Goal: Information Seeking & Learning: Learn about a topic

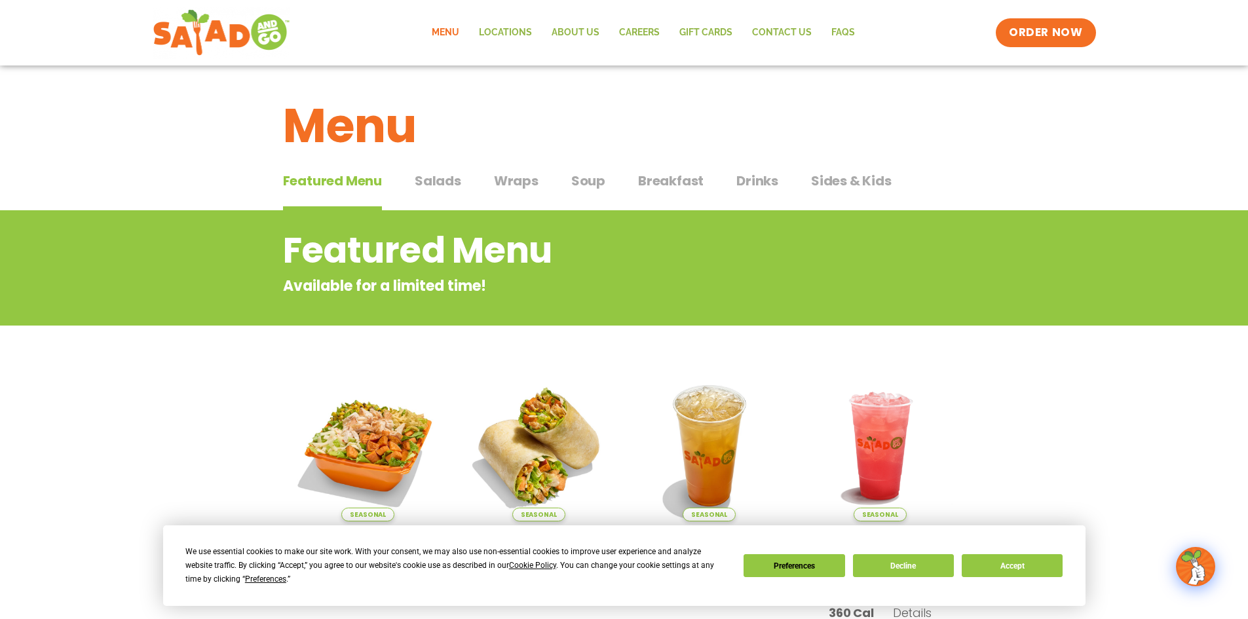
click at [438, 183] on span "Salads" at bounding box center [438, 181] width 47 height 20
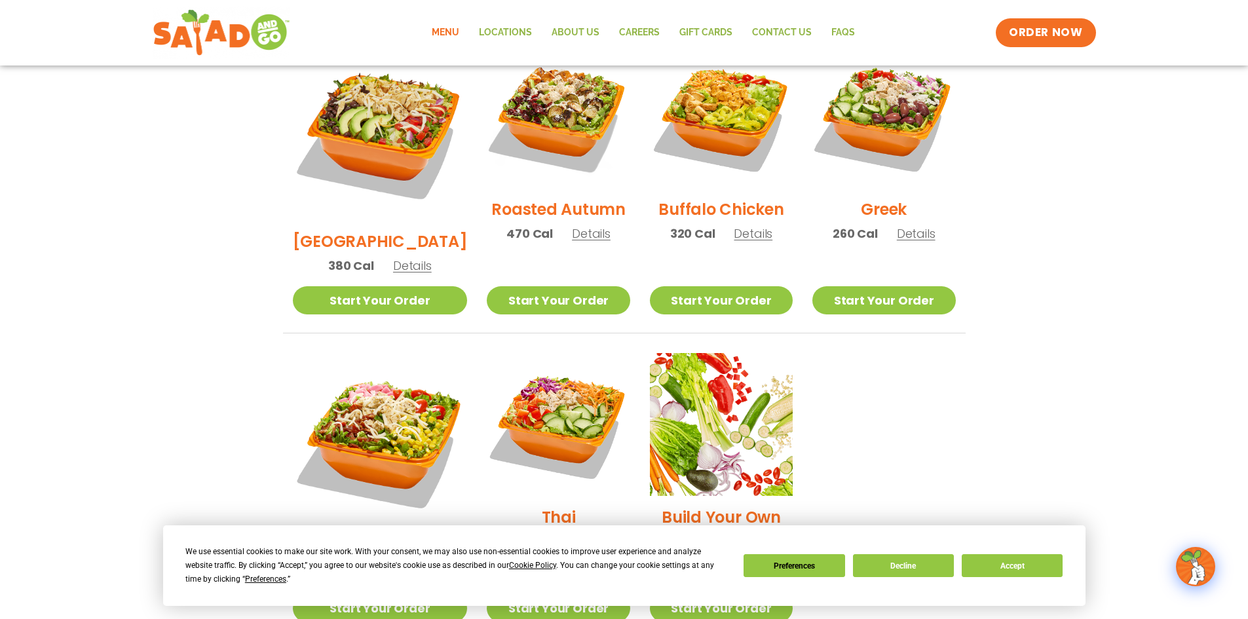
scroll to position [393, 0]
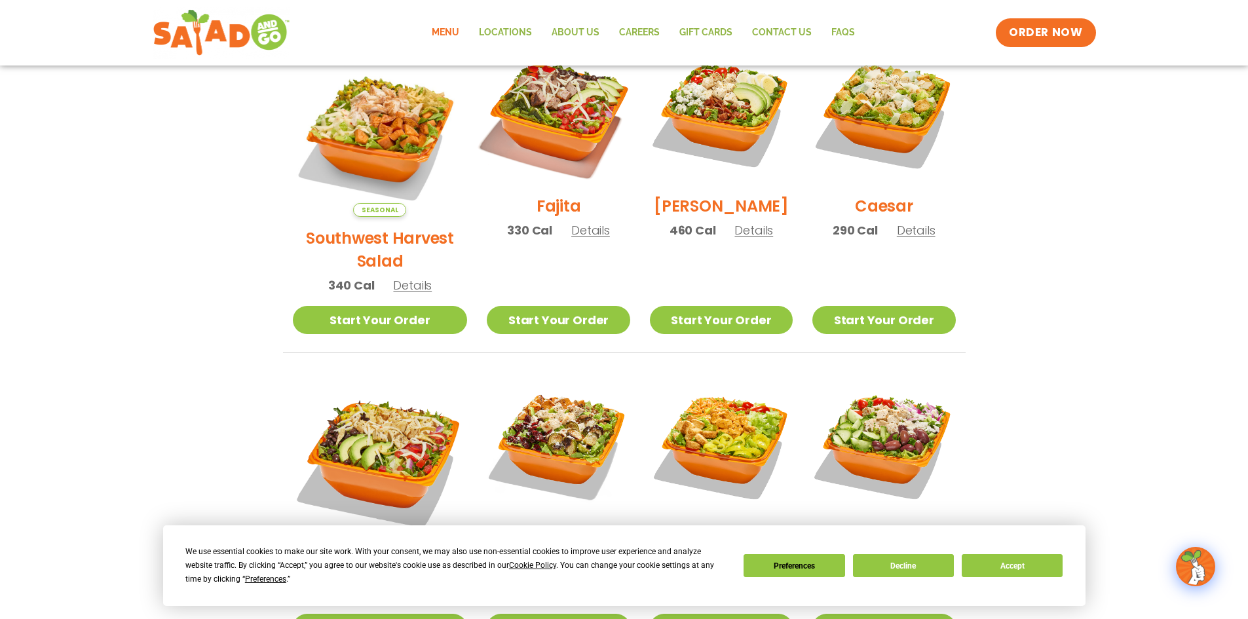
click at [552, 122] on img at bounding box center [558, 113] width 168 height 168
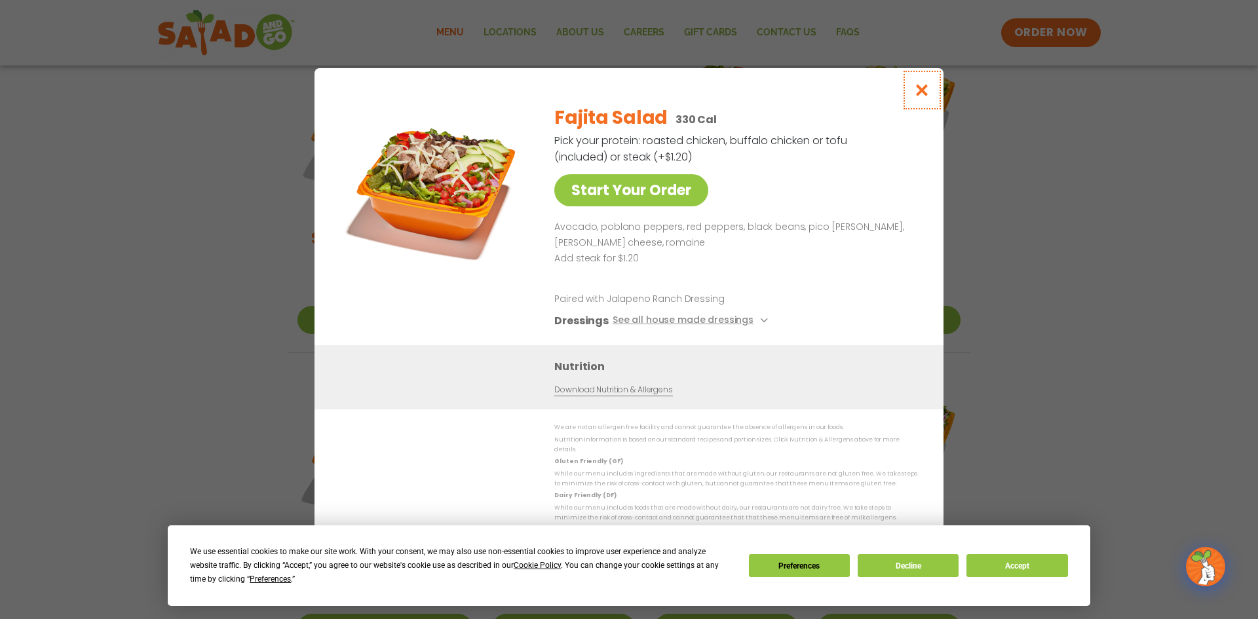
click at [922, 97] on icon "Close modal" at bounding box center [922, 90] width 16 height 14
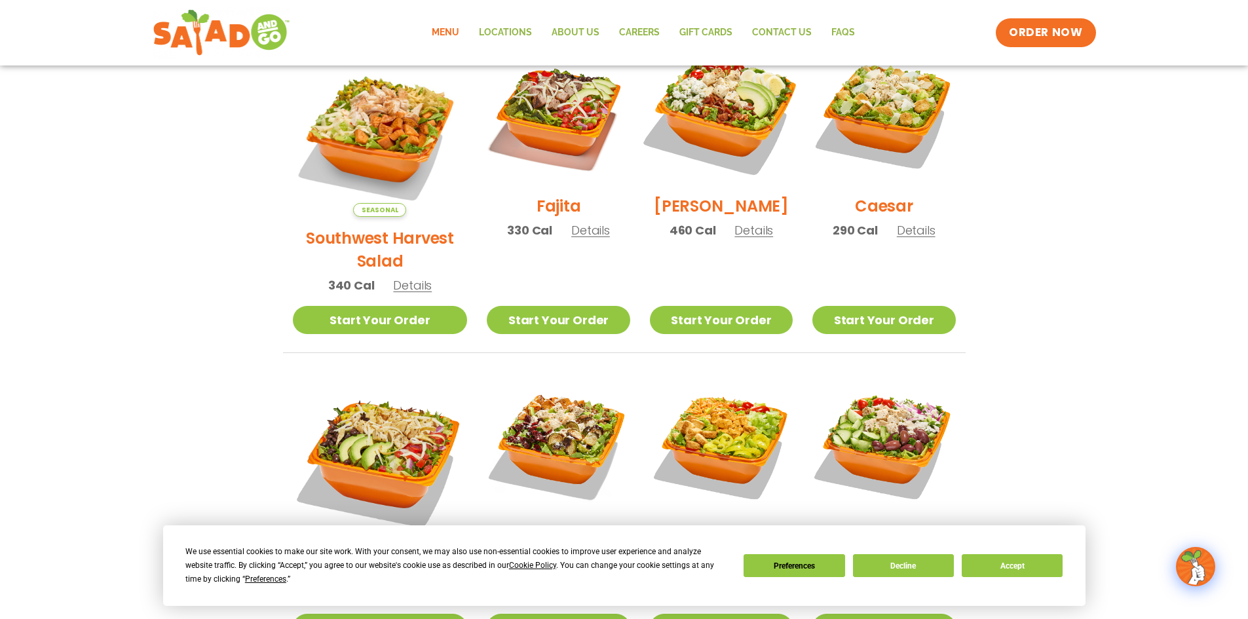
click at [695, 134] on img at bounding box center [721, 113] width 168 height 168
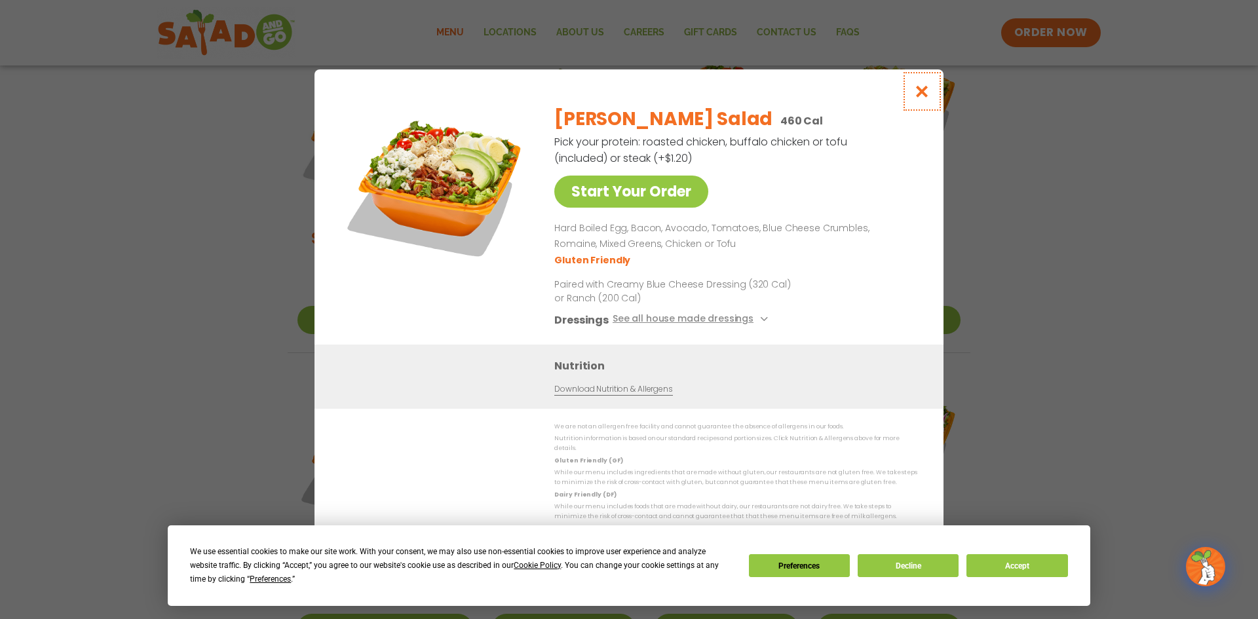
click at [918, 98] on icon "Close modal" at bounding box center [922, 92] width 16 height 14
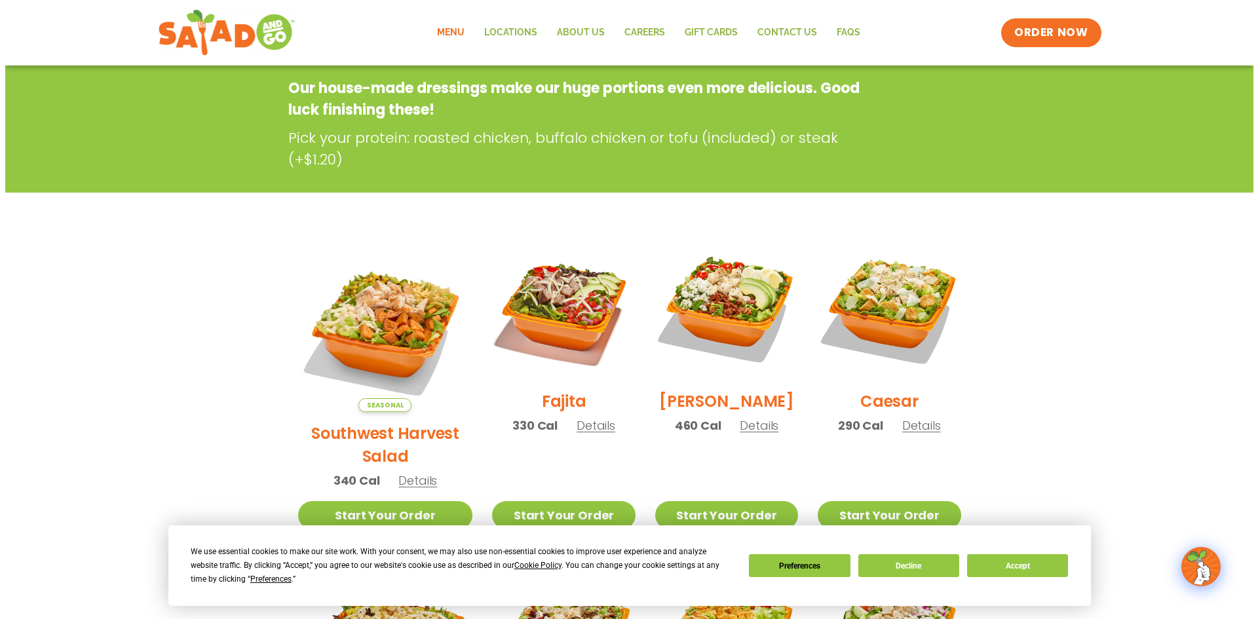
scroll to position [197, 0]
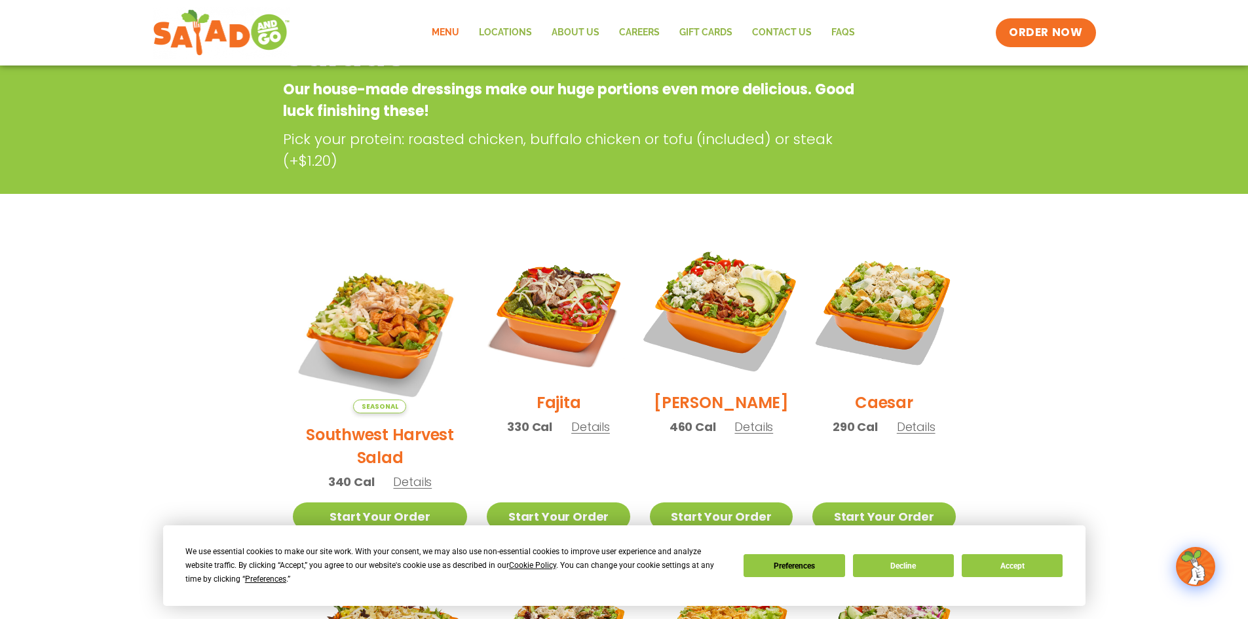
click at [708, 304] on img at bounding box center [721, 310] width 168 height 168
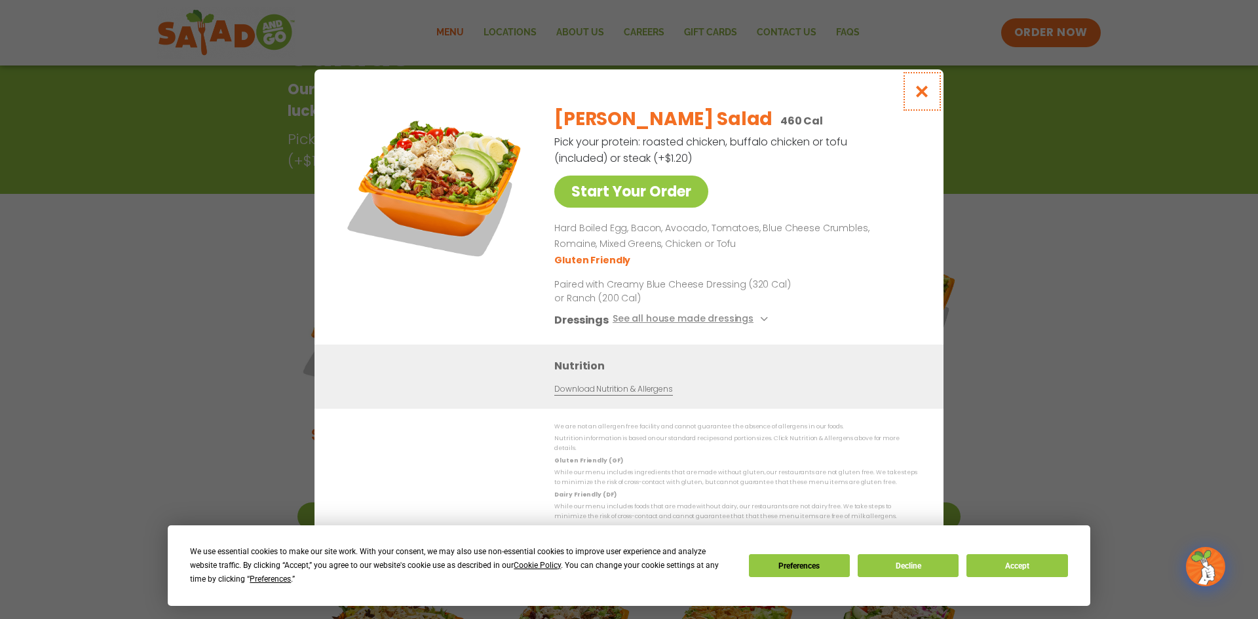
click at [933, 94] on button "Close modal" at bounding box center [922, 91] width 43 height 44
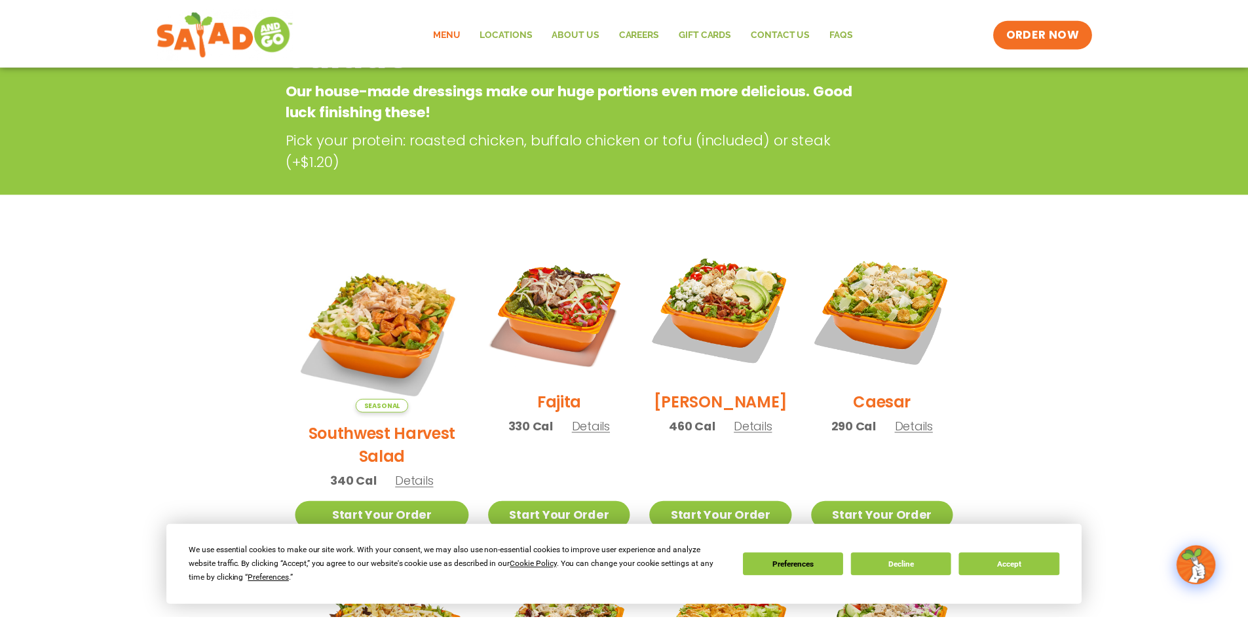
scroll to position [210, 0]
